Goal: Information Seeking & Learning: Learn about a topic

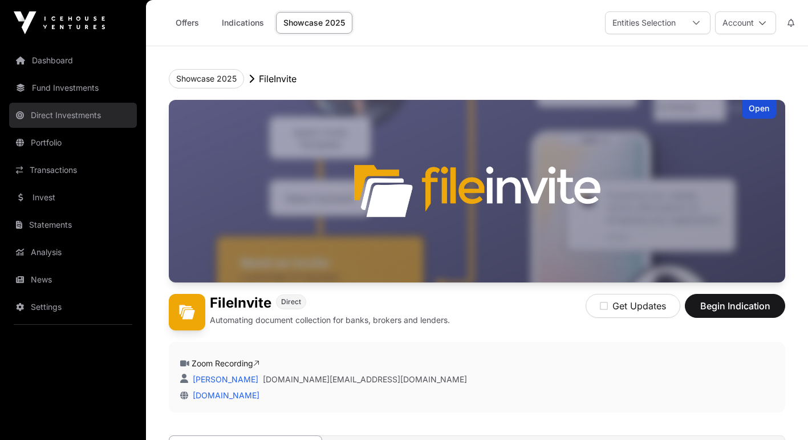
click at [88, 116] on link "Direct Investments" at bounding box center [73, 115] width 128 height 25
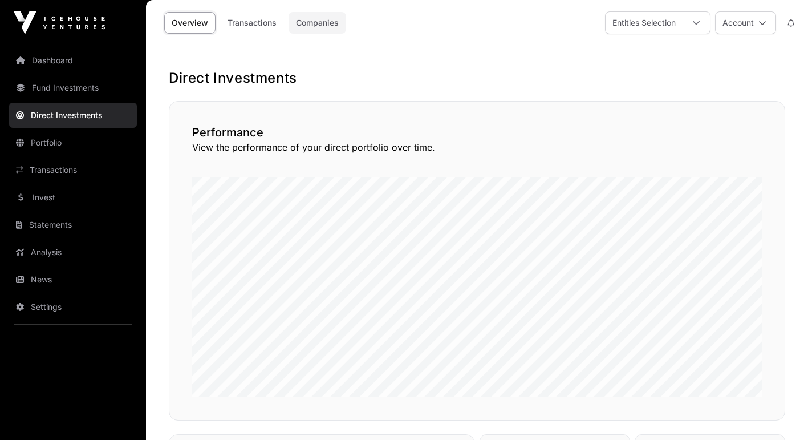
click at [306, 23] on link "Companies" at bounding box center [318, 23] width 58 height 22
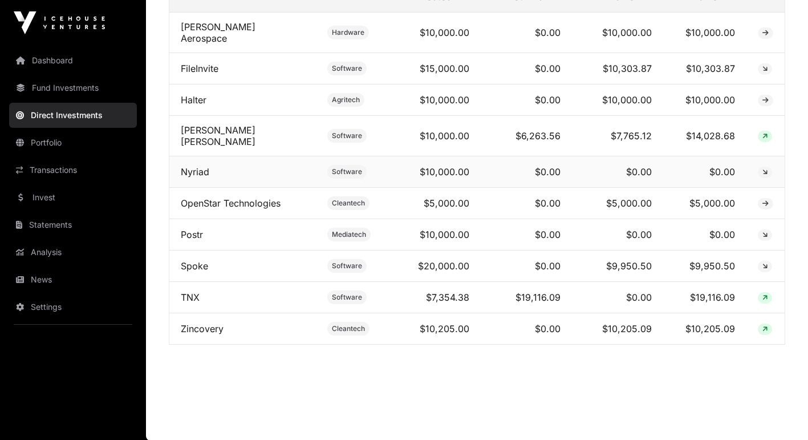
scroll to position [463, 0]
click at [764, 68] on icon at bounding box center [765, 69] width 5 height 7
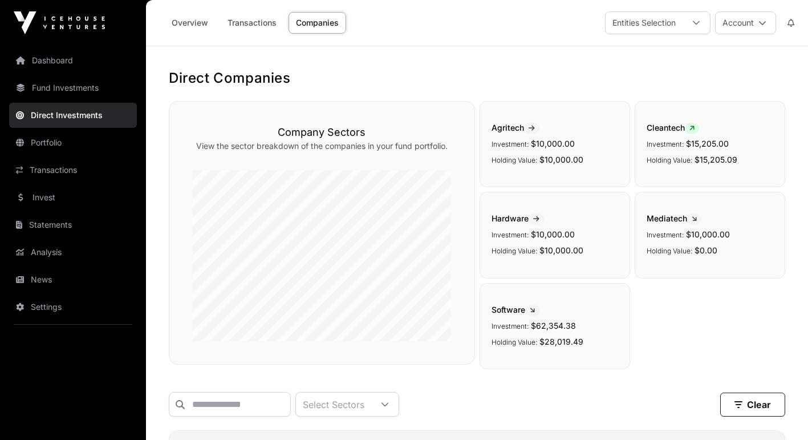
scroll to position [0, 0]
click at [54, 147] on link "Portfolio" at bounding box center [73, 142] width 128 height 25
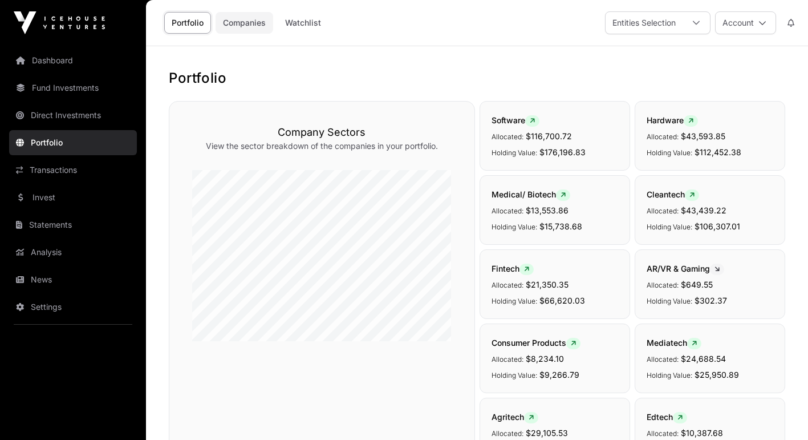
click at [248, 23] on link "Companies" at bounding box center [245, 23] width 58 height 22
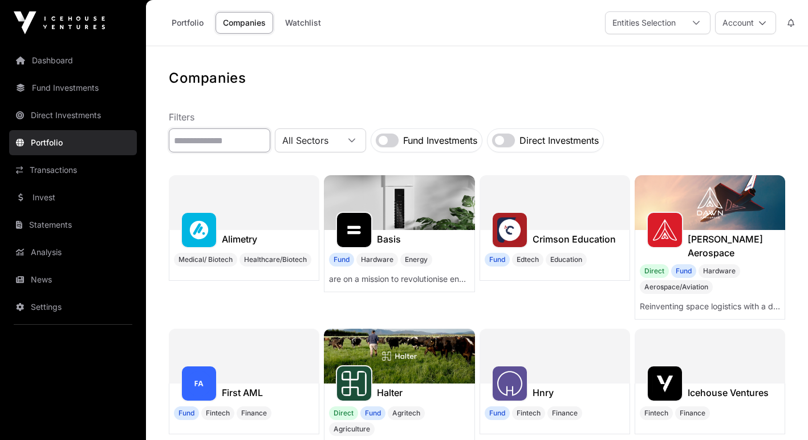
click at [230, 140] on input "text" at bounding box center [220, 140] width 102 height 24
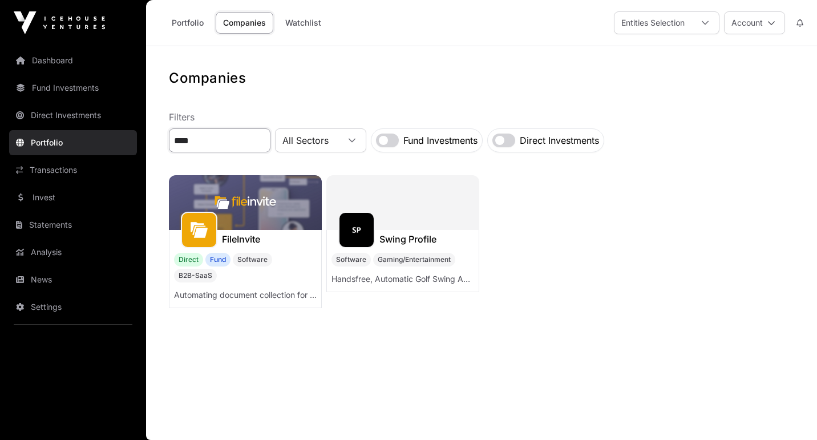
type input "****"
click at [250, 197] on img at bounding box center [245, 202] width 153 height 55
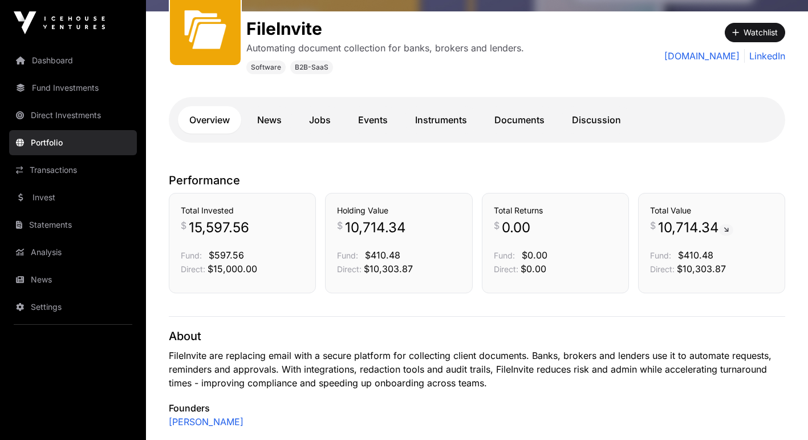
scroll to position [188, 0]
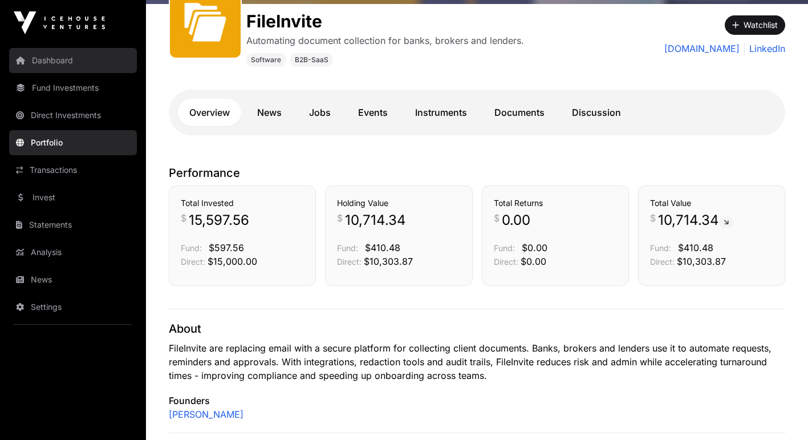
click at [51, 60] on link "Dashboard" at bounding box center [73, 60] width 128 height 25
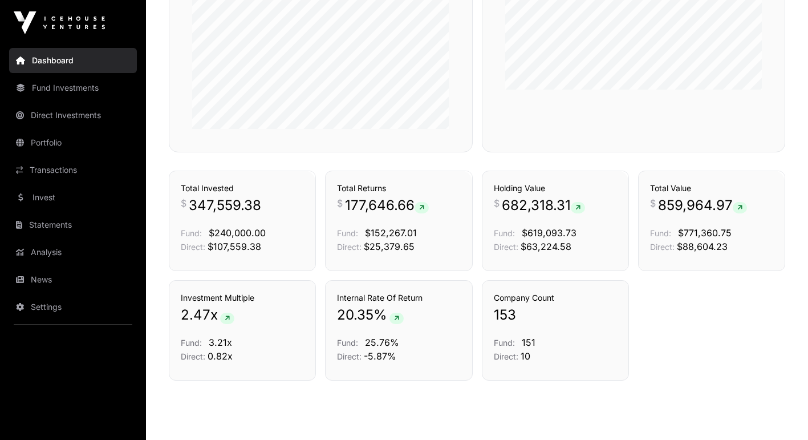
scroll to position [723, 0]
click at [40, 252] on link "Analysis" at bounding box center [73, 252] width 128 height 25
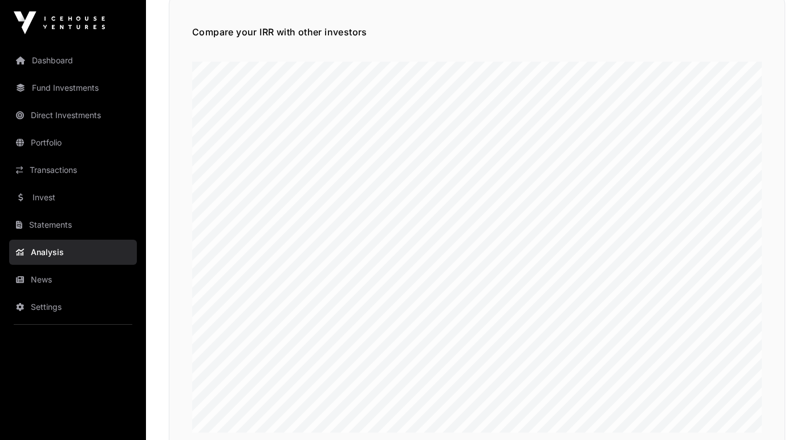
scroll to position [166, 0]
